Goal: Task Accomplishment & Management: Complete application form

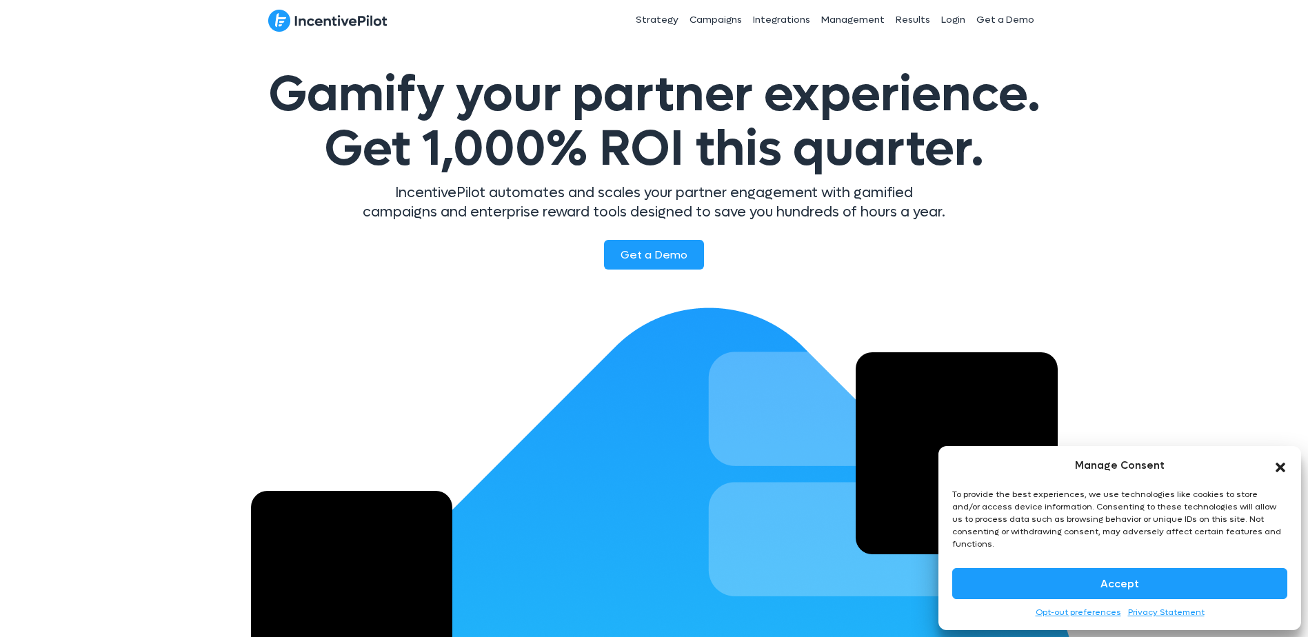
click at [1119, 580] on button "Accept" at bounding box center [1119, 583] width 335 height 31
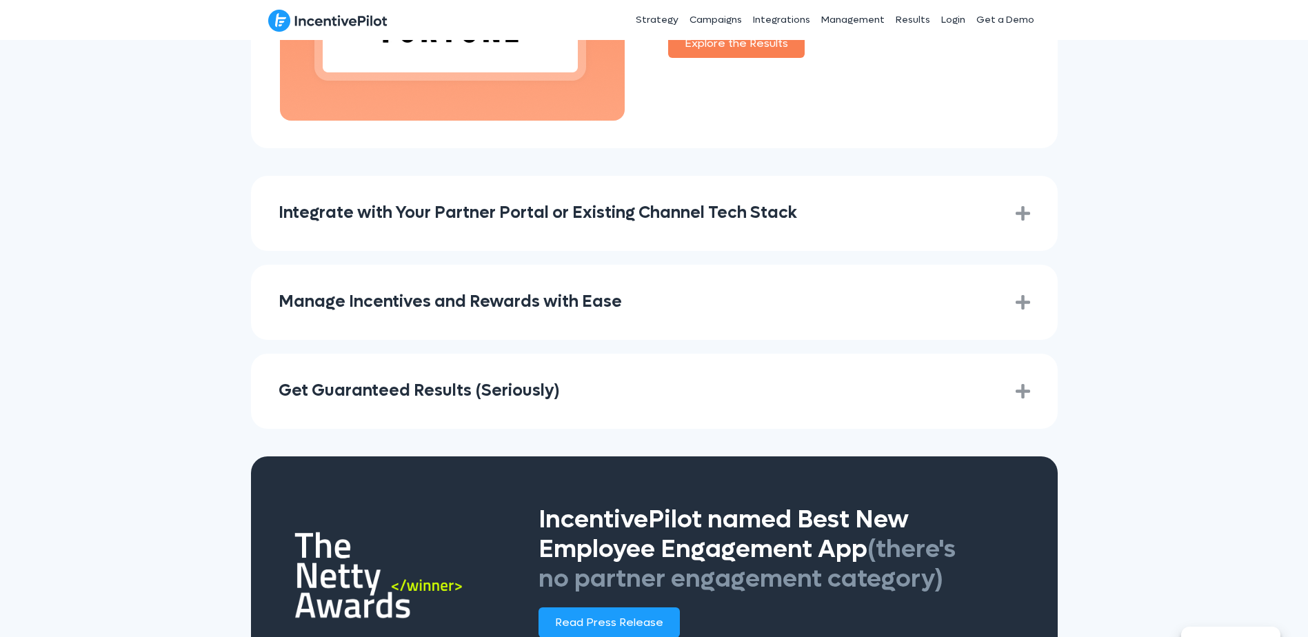
scroll to position [2000, 0]
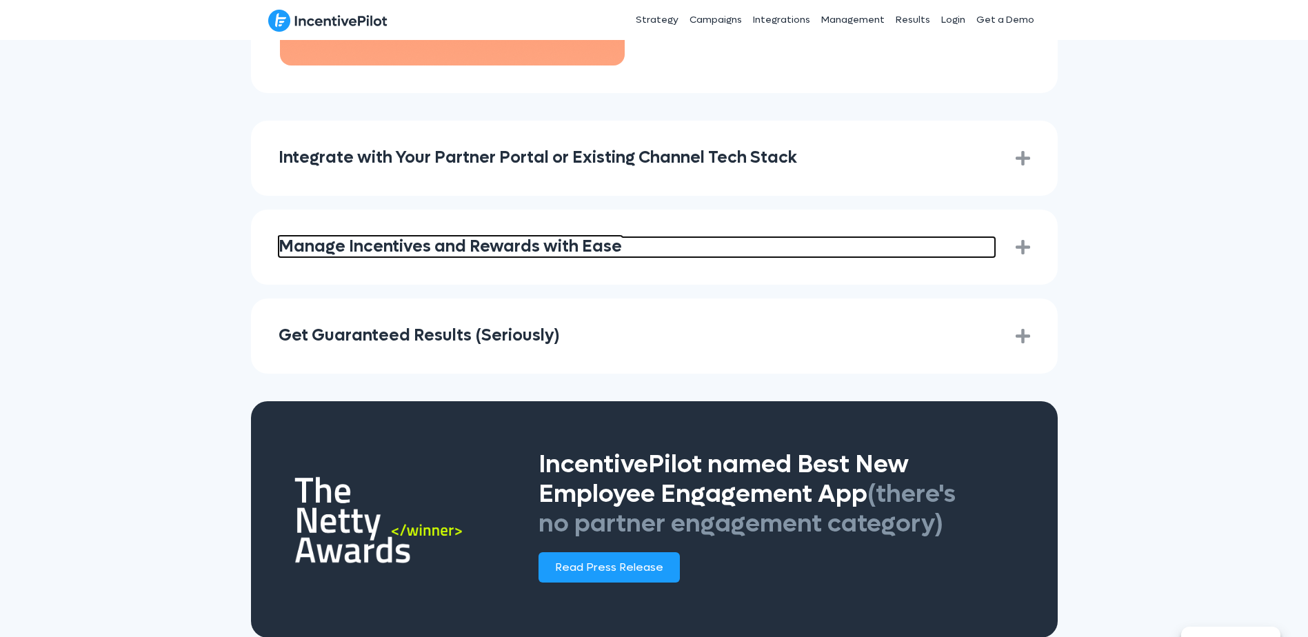
click at [549, 237] on link "Manage Incentives and Rewards with Ease" at bounding box center [637, 247] width 717 height 20
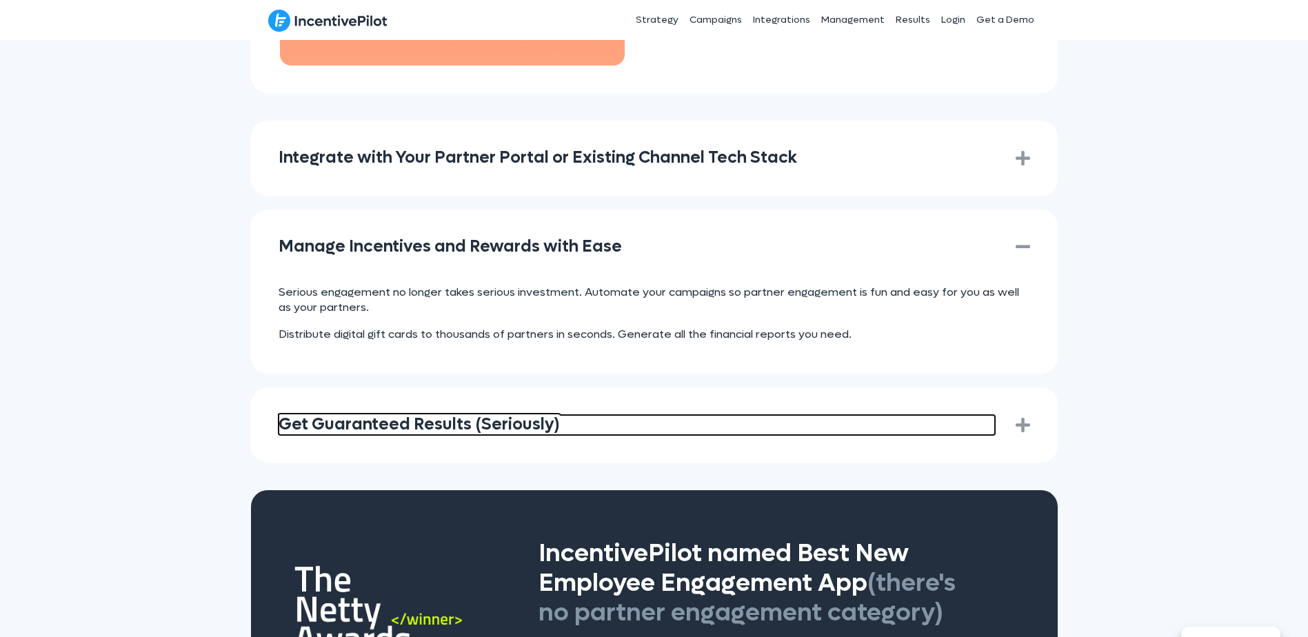
click at [405, 415] on link "Get Guaranteed Results (Seriously)" at bounding box center [637, 425] width 717 height 20
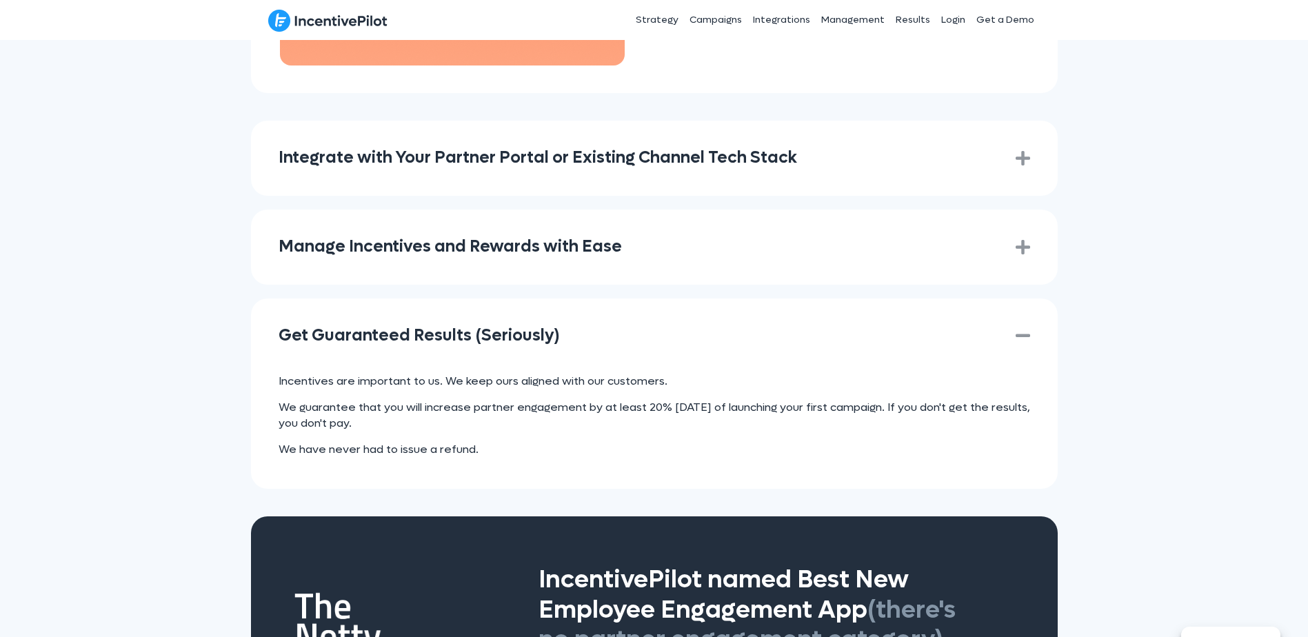
click at [410, 374] on p "Incentives are important to us. We keep ours aligned with our customers." at bounding box center [655, 381] width 752 height 15
click at [586, 374] on p "Incentives are important to us. We keep ours aligned with our customers." at bounding box center [655, 381] width 752 height 15
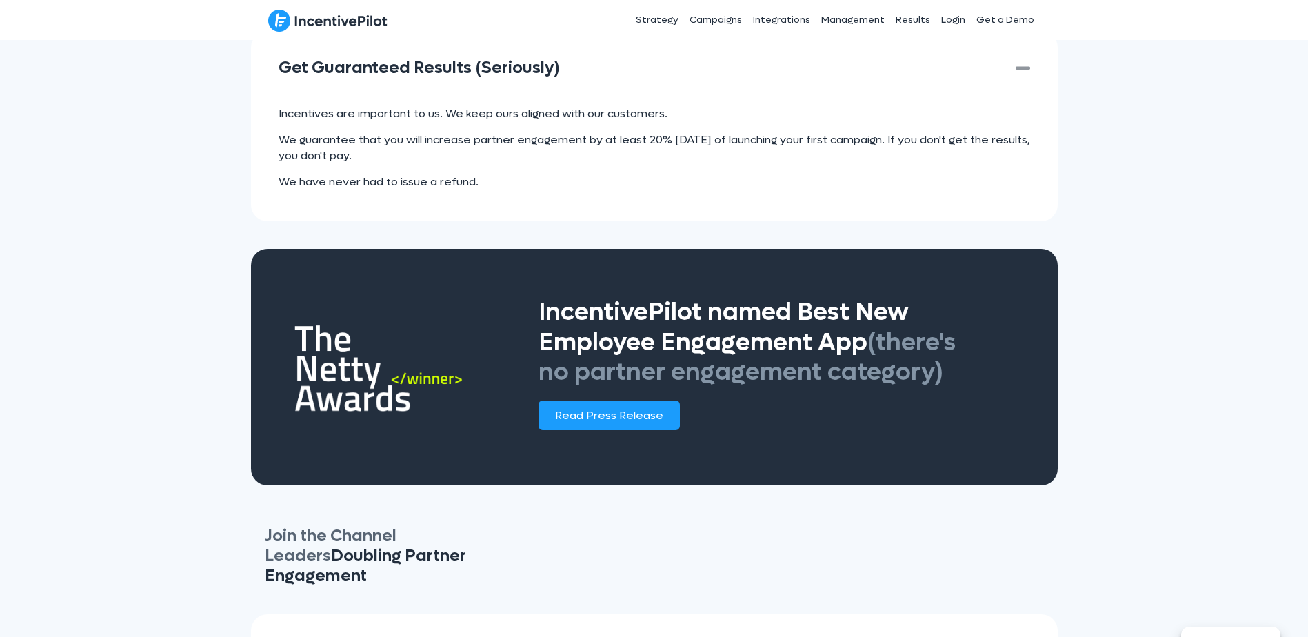
scroll to position [2276, 0]
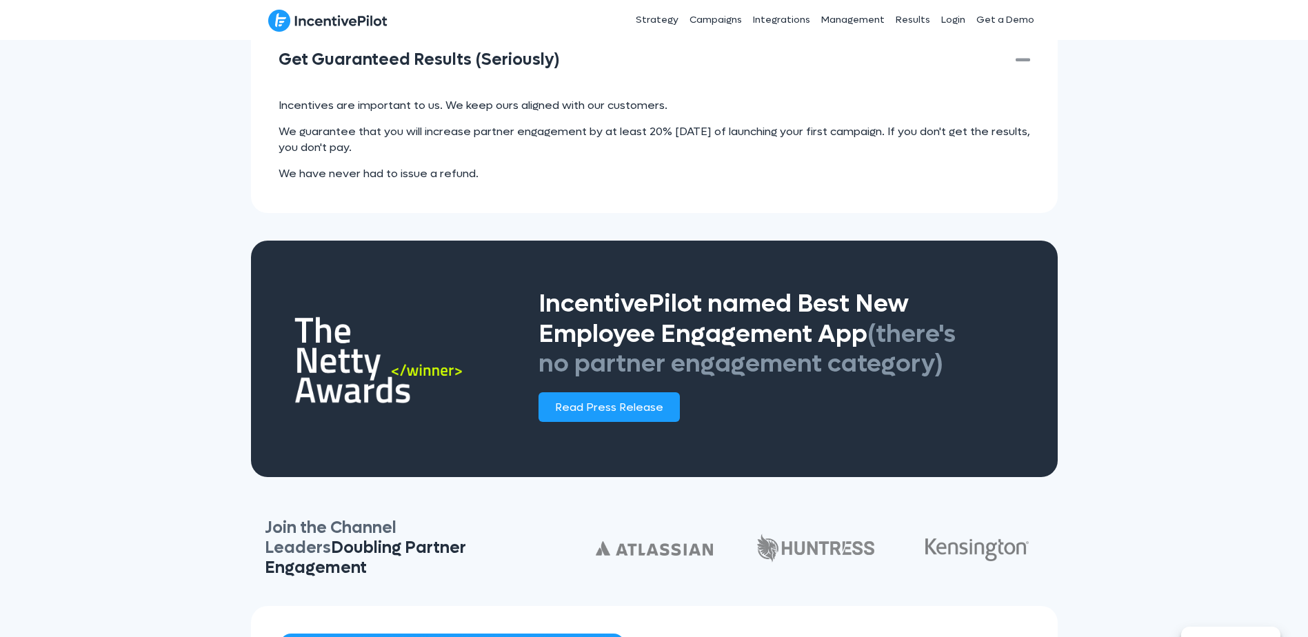
click at [807, 314] on span "IncentivePilot named Best New Employee Engagement App (there's no partner engag…" at bounding box center [747, 334] width 417 height 92
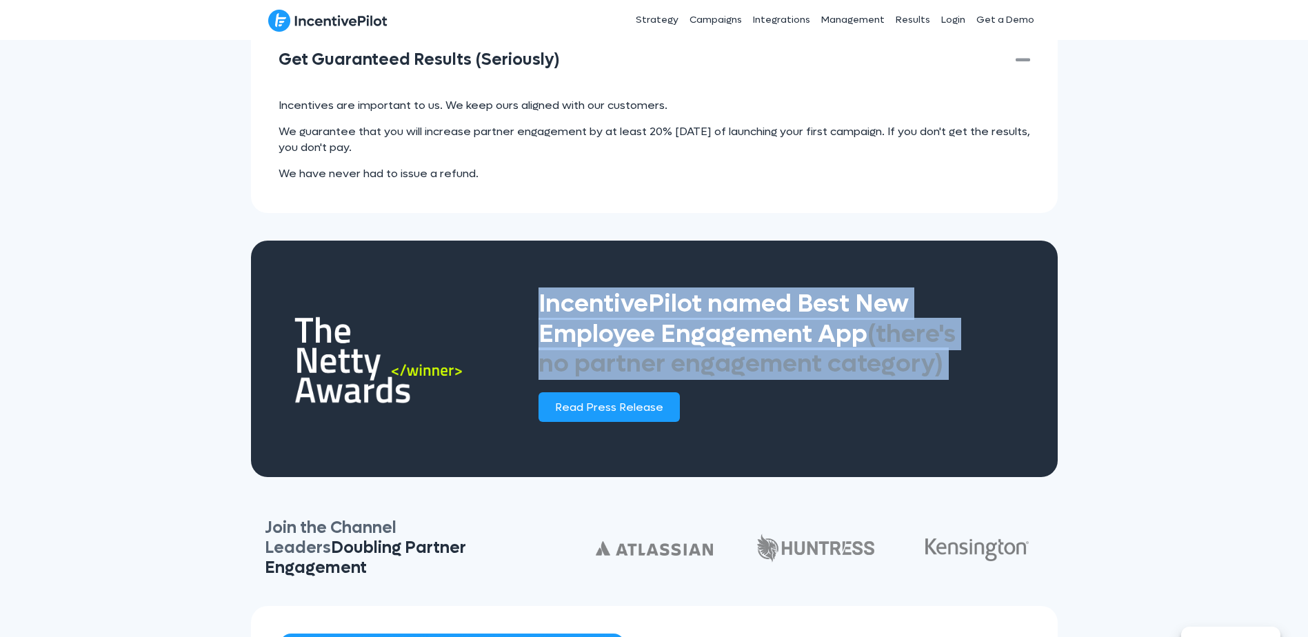
click at [807, 314] on span "IncentivePilot named Best New Employee Engagement App (there's no partner engag…" at bounding box center [747, 334] width 417 height 92
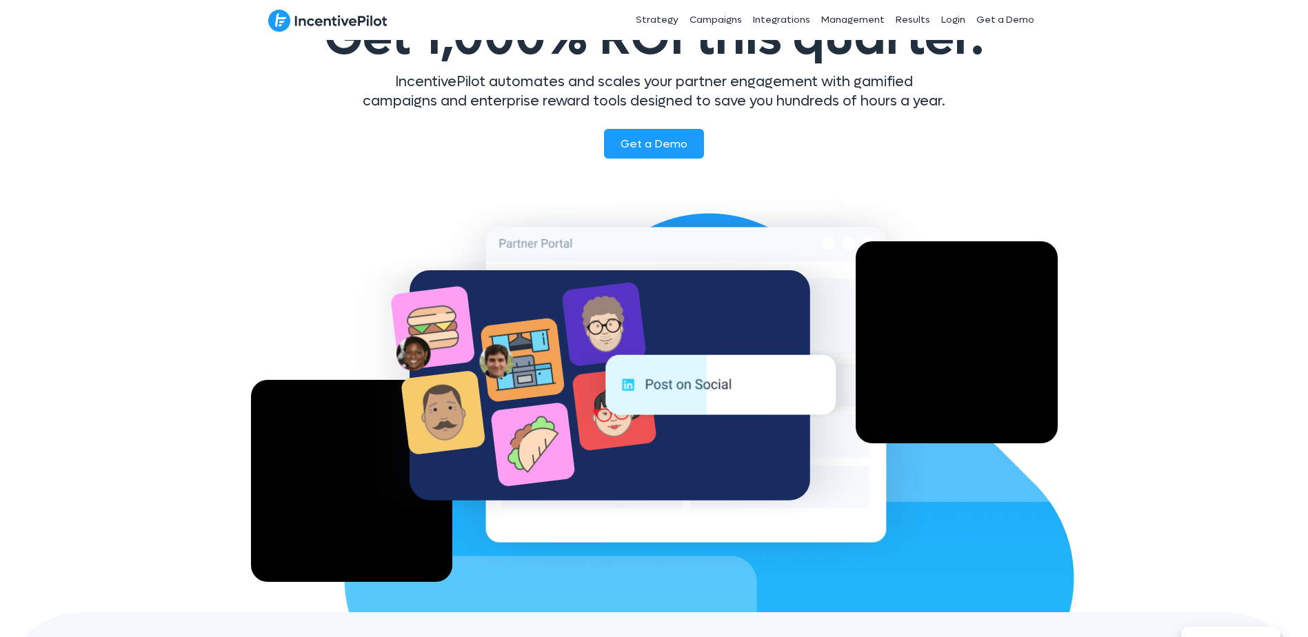
scroll to position [0, 0]
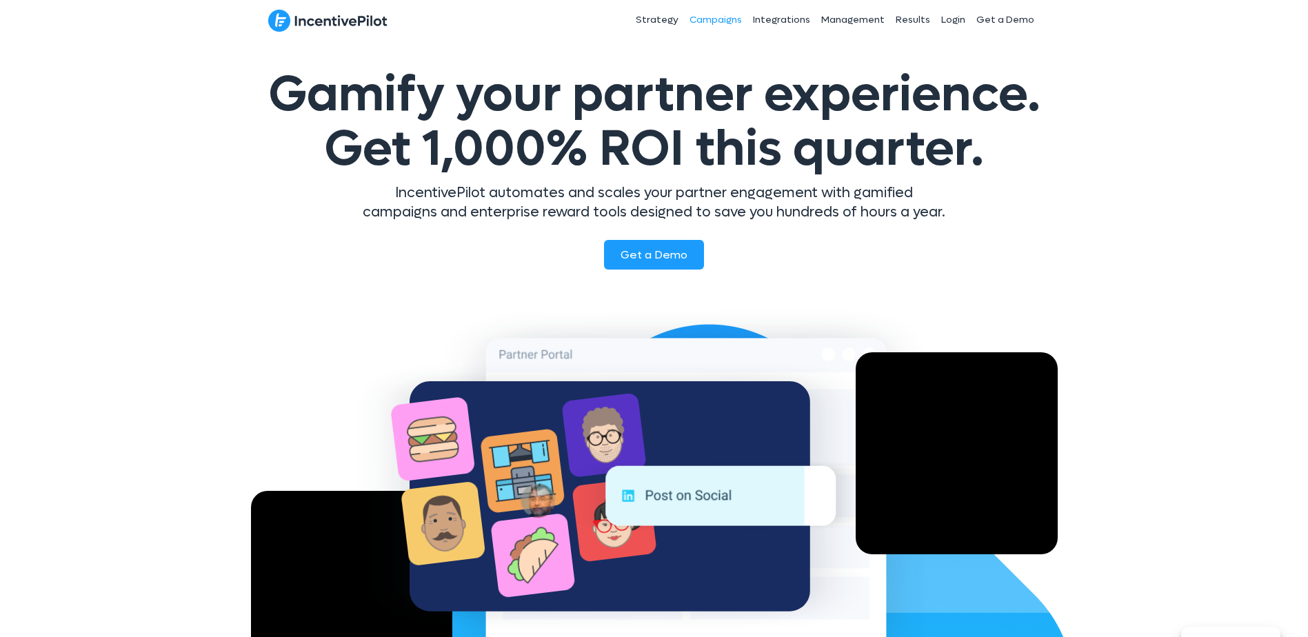
click at [730, 19] on link "Campaigns" at bounding box center [715, 20] width 63 height 34
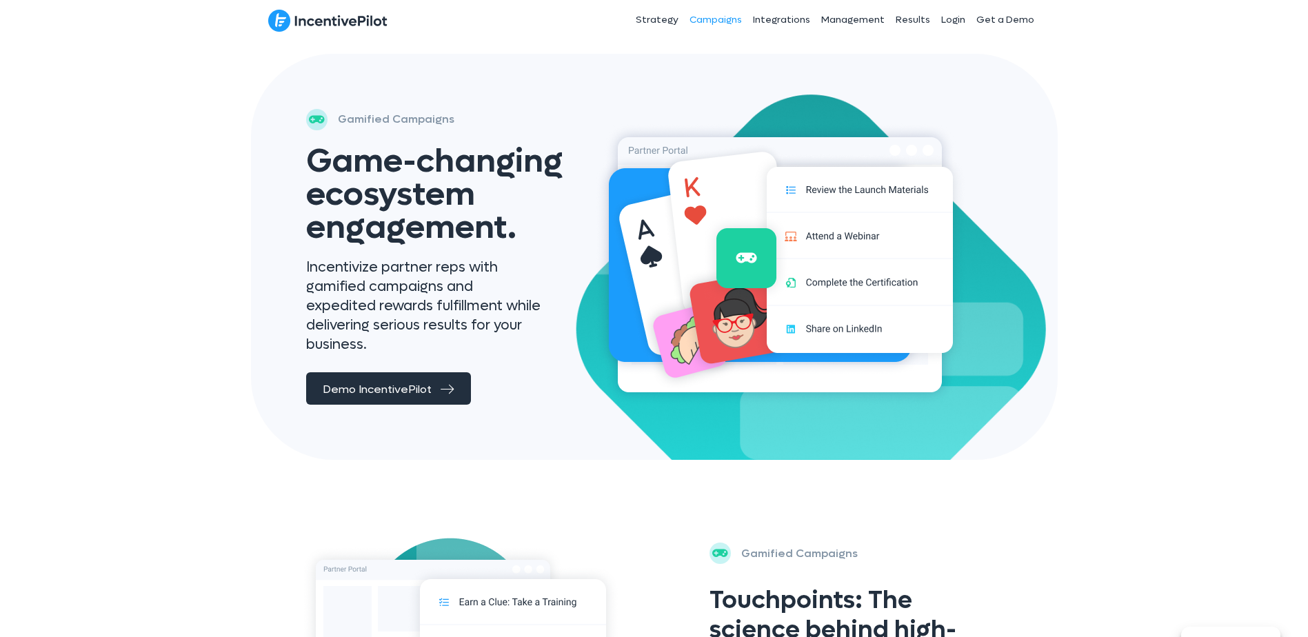
click at [400, 382] on span "Demo IncentivePilot" at bounding box center [377, 389] width 109 height 14
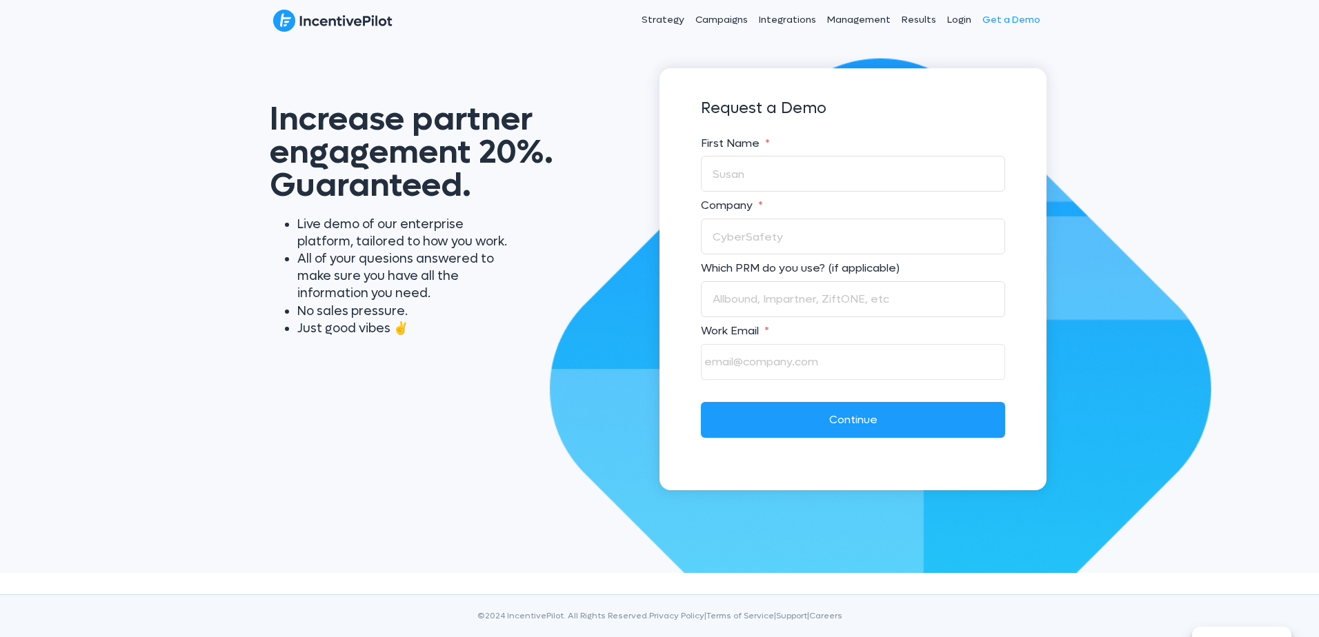
click at [721, 130] on div "Request a Demo First Name * Company * Which PRM do you use? (if applicable) Wor…" at bounding box center [853, 269] width 304 height 352
click at [745, 166] on input "First Name *" at bounding box center [853, 174] width 304 height 36
